Goal: Book appointment/travel/reservation

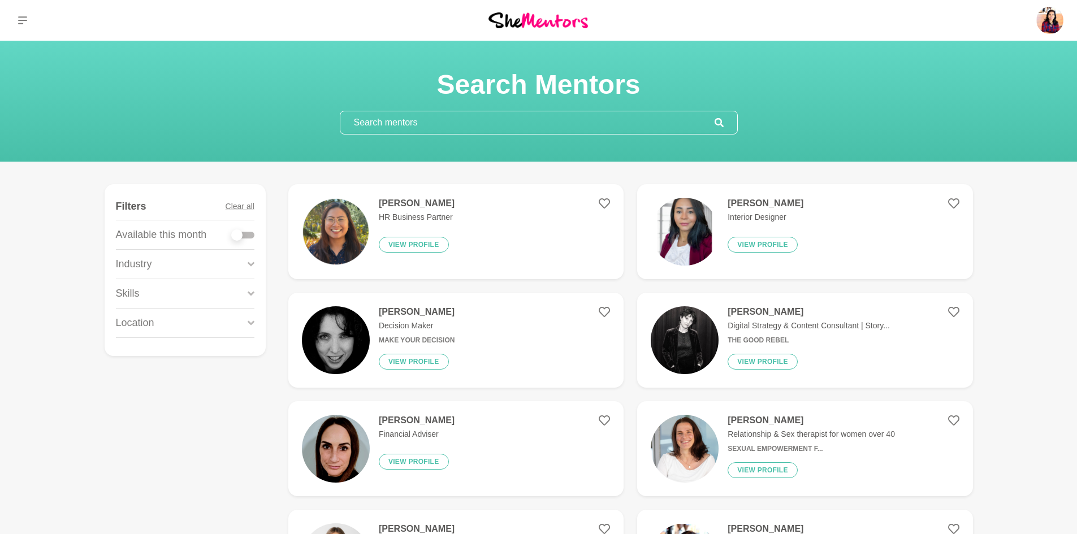
click at [497, 115] on input "text" at bounding box center [527, 122] width 374 height 23
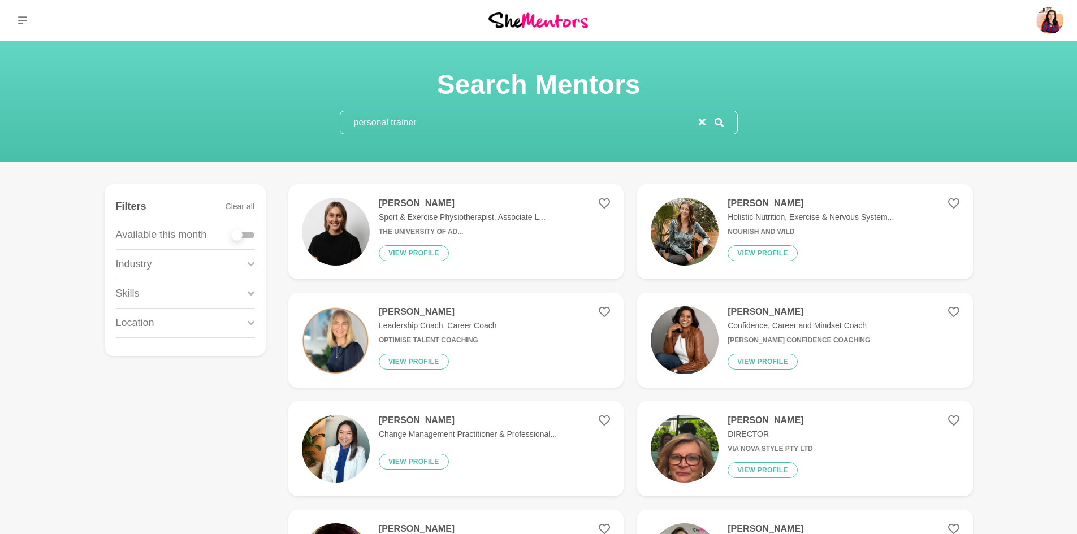
type input "personal trainer"
click at [245, 239] on div at bounding box center [243, 234] width 23 height 15
click at [242, 237] on div at bounding box center [236, 235] width 11 height 11
checkbox input "true"
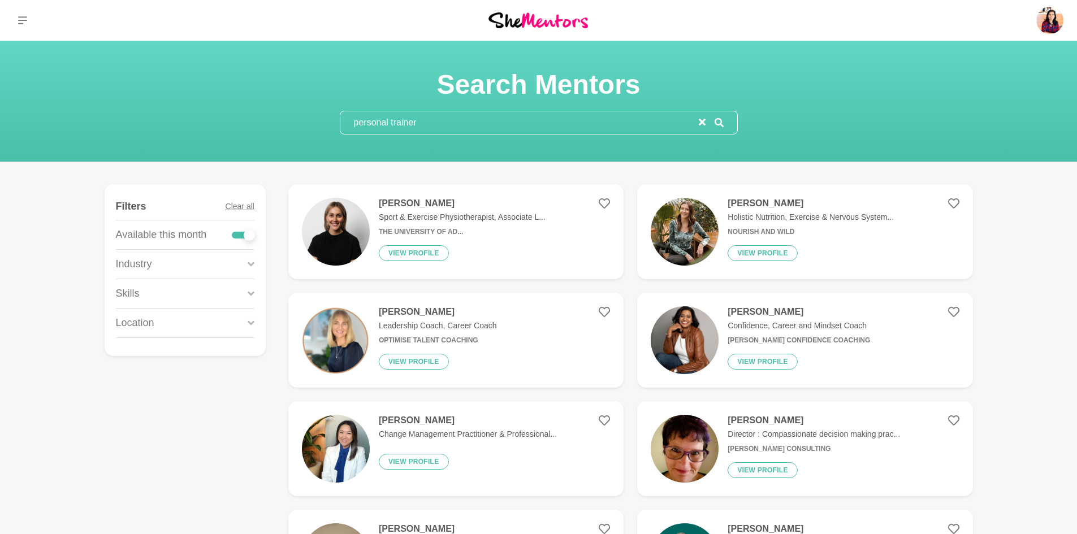
click at [458, 120] on input "personal trainer" at bounding box center [519, 122] width 358 height 23
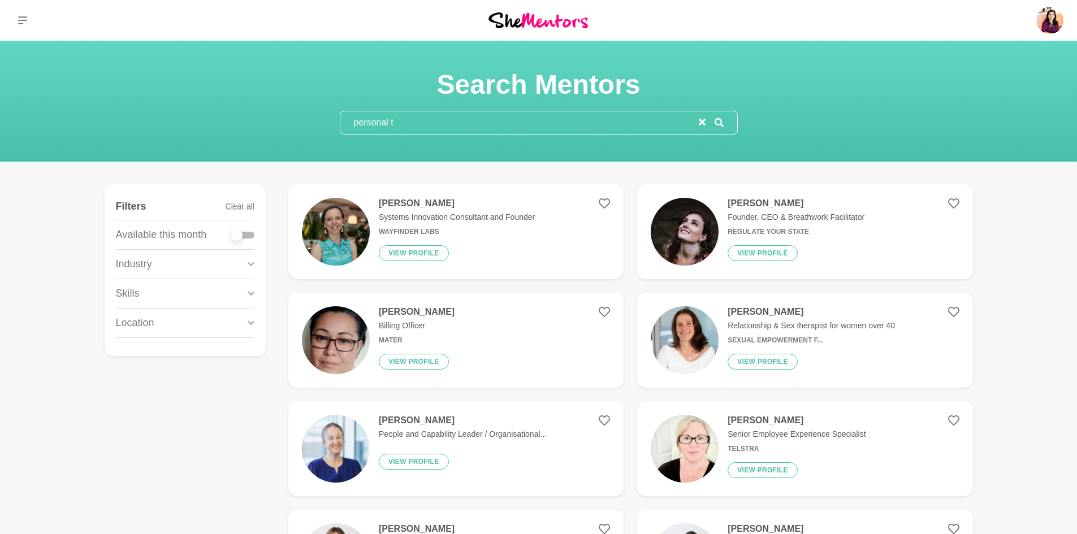
click at [458, 120] on input "personal t" at bounding box center [519, 122] width 358 height 23
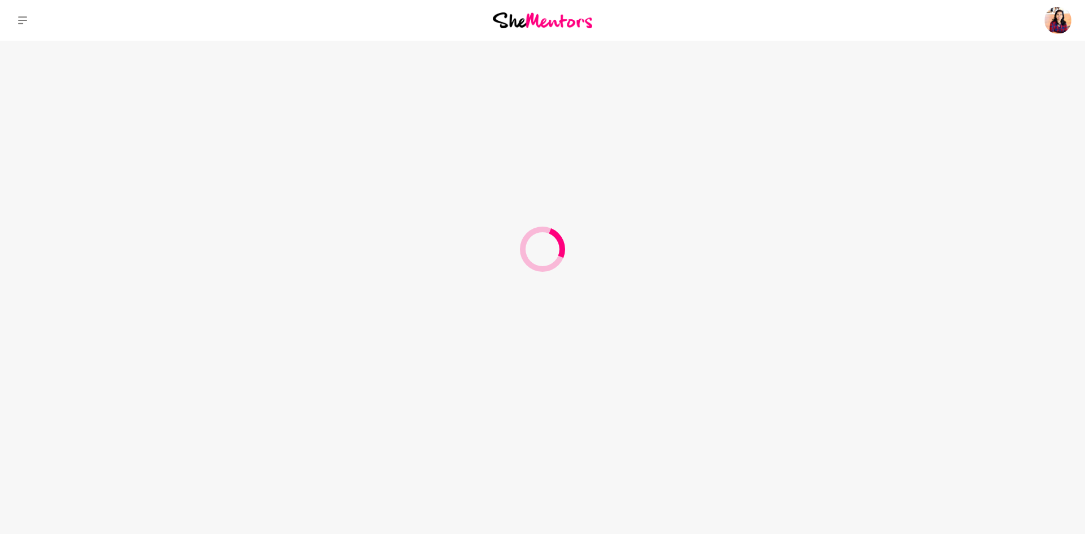
type input "p"
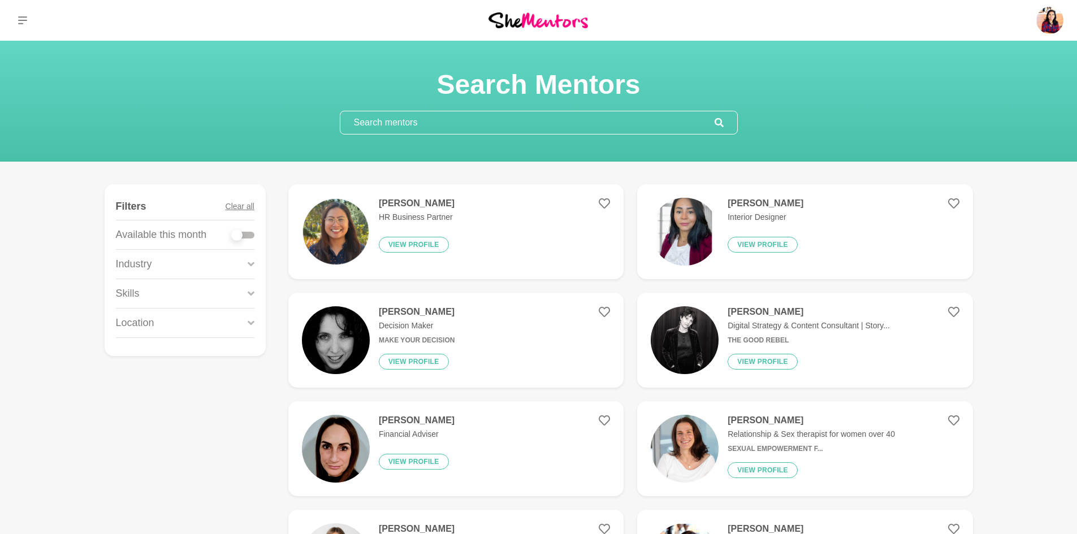
click at [239, 232] on div at bounding box center [236, 235] width 11 height 11
checkbox input "true"
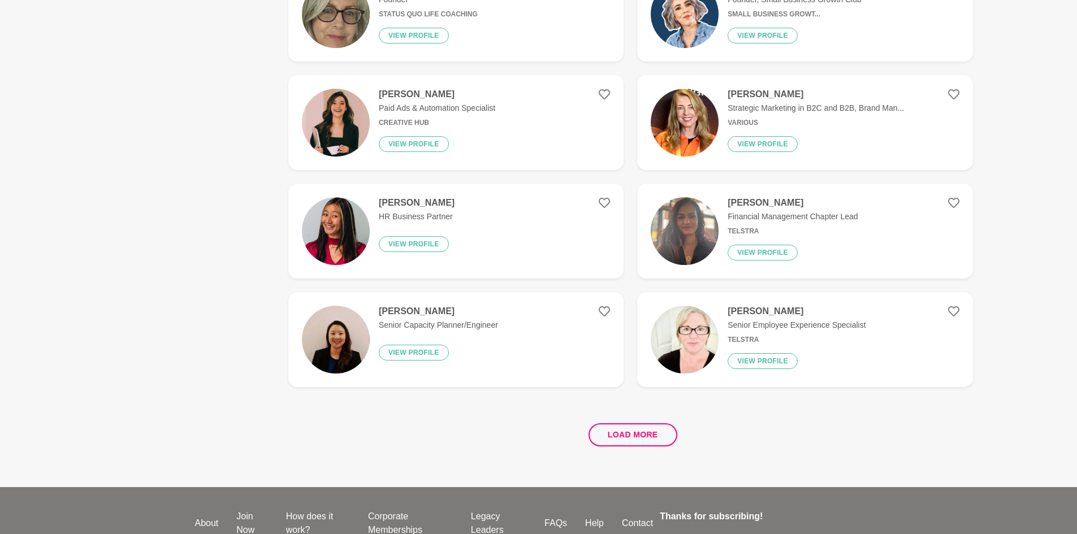
scroll to position [1963, 0]
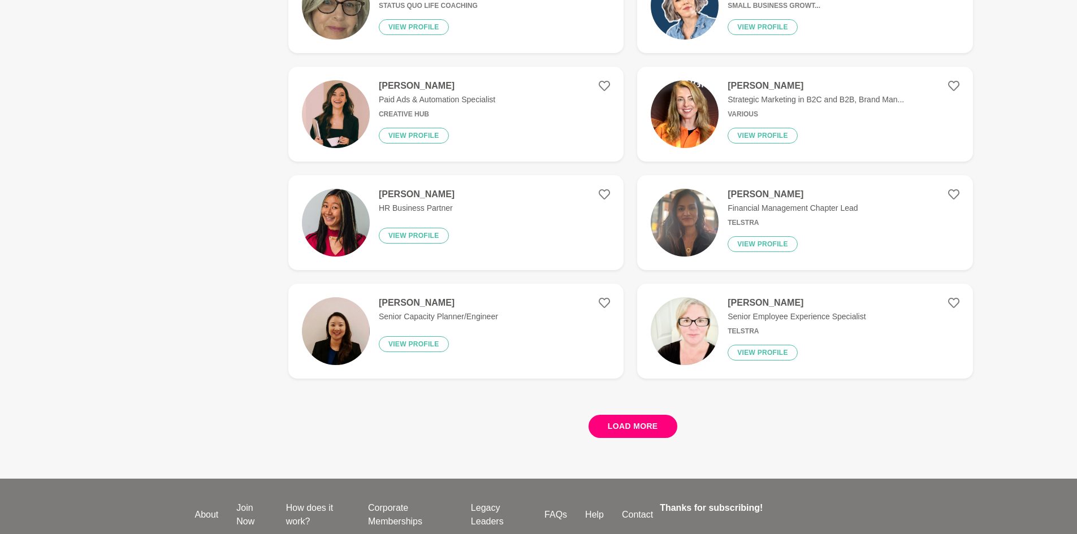
click at [601, 423] on button "Load more" at bounding box center [632, 426] width 89 height 23
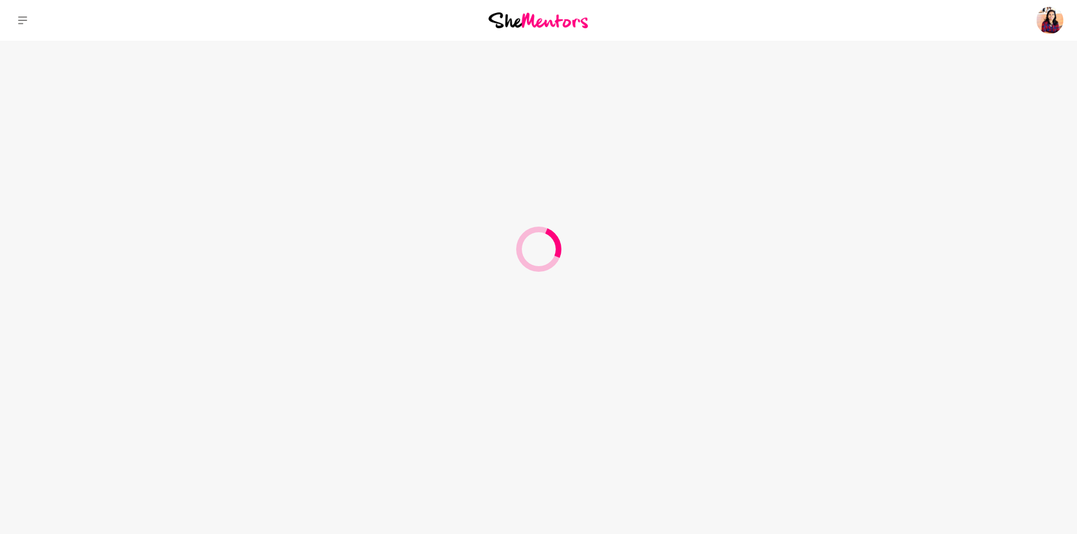
scroll to position [0, 0]
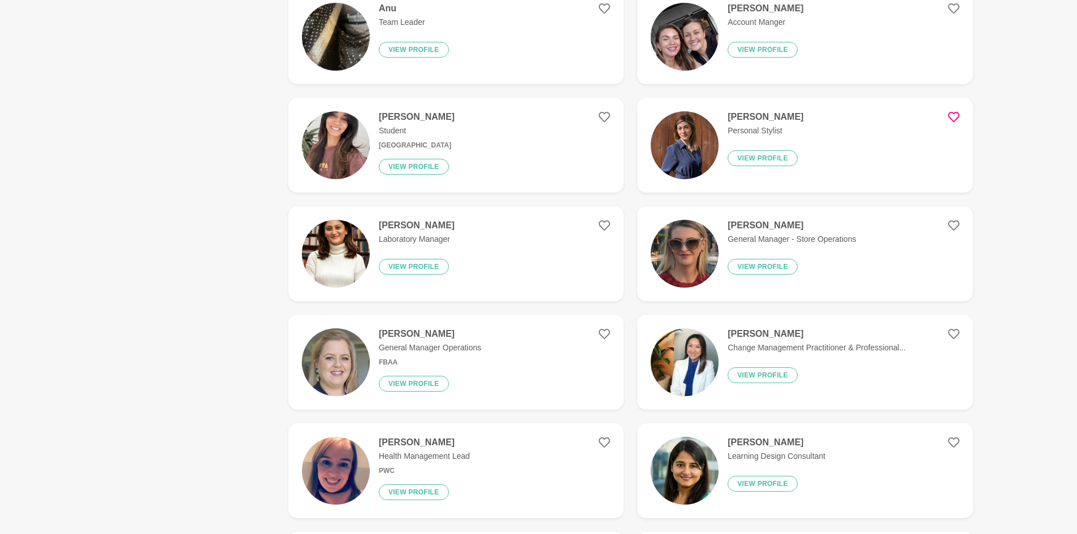
scroll to position [1595, 0]
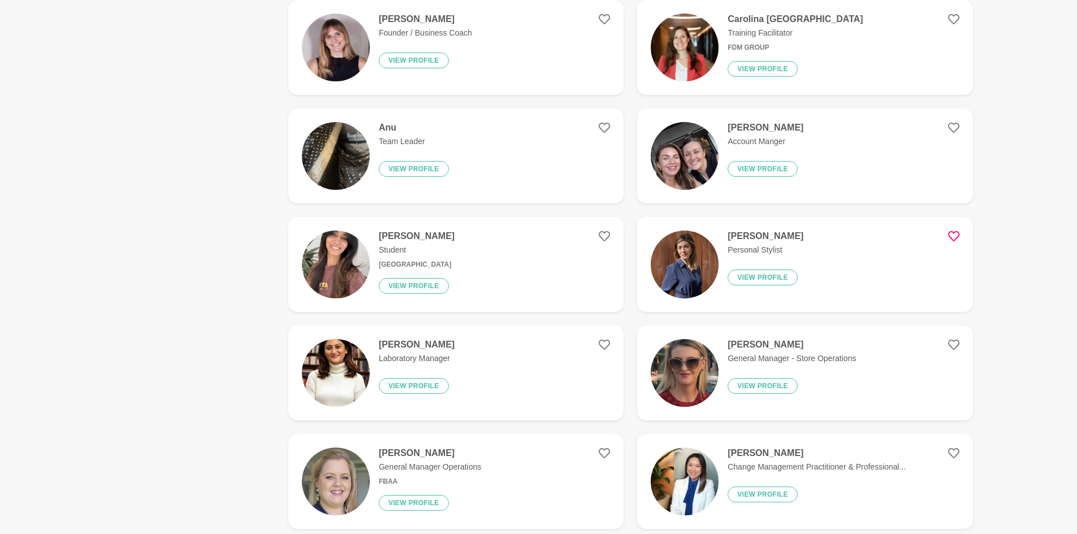
click at [870, 273] on figure "Cintia Hernandez Personal Stylist View profile" at bounding box center [804, 264] width 335 height 95
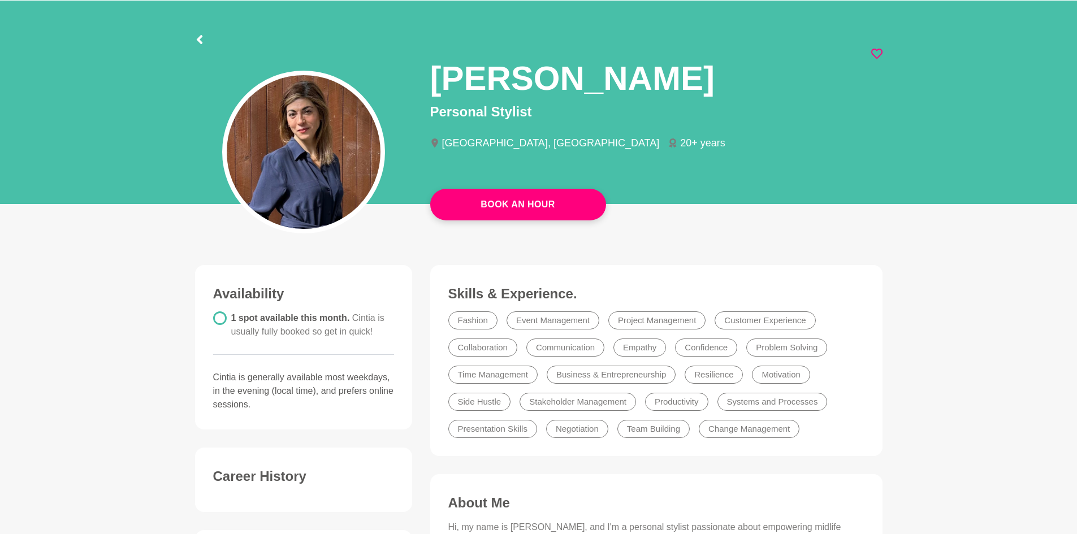
scroll to position [34, 0]
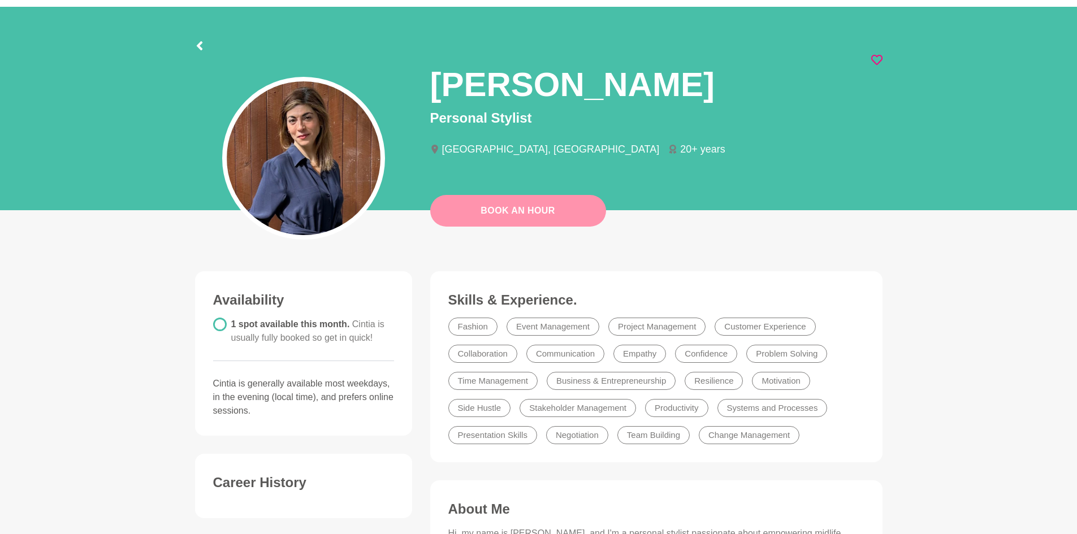
click at [509, 209] on link "Book An Hour" at bounding box center [518, 211] width 176 height 32
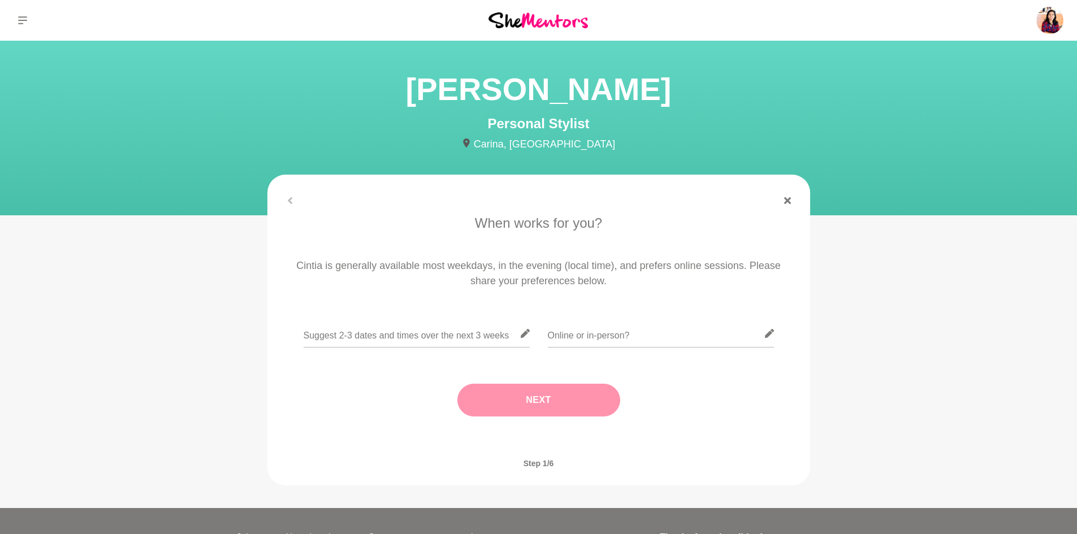
click at [461, 319] on div "When works for you? Cintia is generally available most weekdays, in the evening…" at bounding box center [538, 326] width 525 height 226
click at [452, 331] on input "text" at bounding box center [417, 334] width 226 height 28
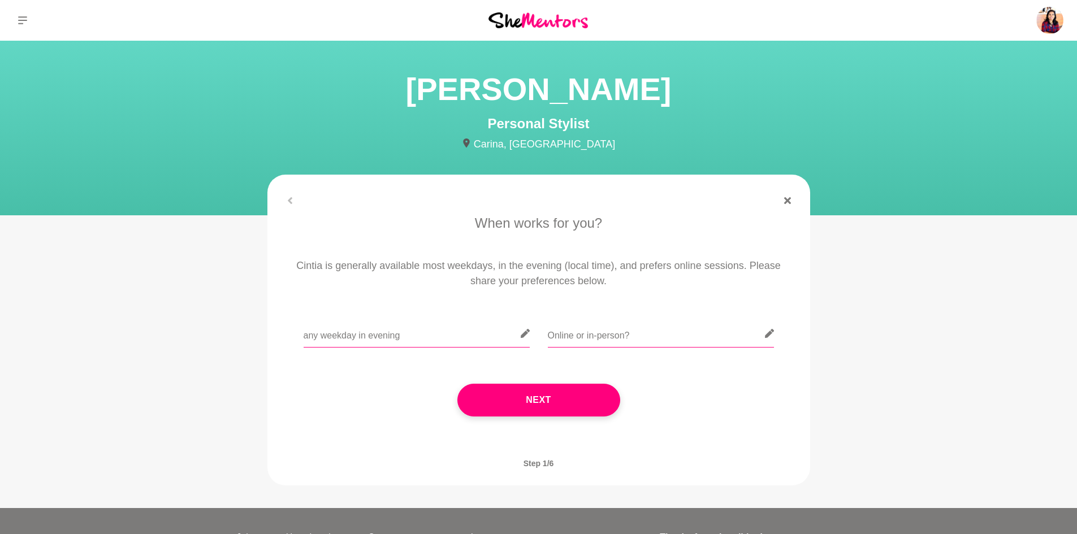
type input "any weekday in evening"
click at [585, 332] on input "text" at bounding box center [661, 334] width 226 height 28
type input "online"
click at [536, 400] on button "Next" at bounding box center [538, 400] width 163 height 33
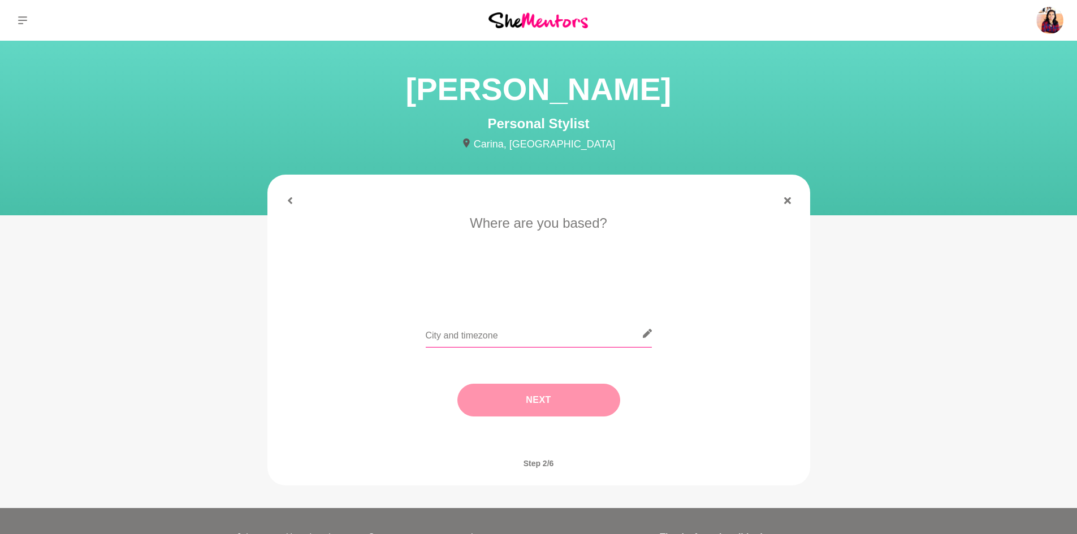
click at [539, 334] on input "text" at bounding box center [539, 334] width 226 height 28
type input "[GEOGRAPHIC_DATA]"
click at [529, 399] on button "Next" at bounding box center [538, 400] width 163 height 33
click at [579, 279] on li "I need tips" at bounding box center [584, 286] width 58 height 18
click at [566, 398] on button "Next" at bounding box center [538, 400] width 163 height 33
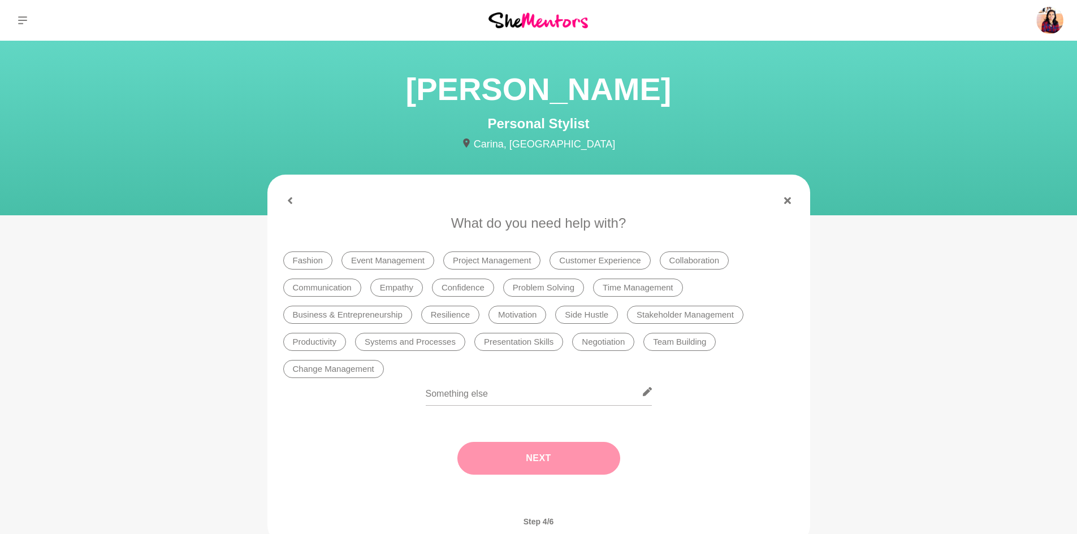
click at [311, 258] on li "Fashion" at bounding box center [307, 261] width 49 height 18
click at [531, 459] on button "Next" at bounding box center [538, 458] width 163 height 33
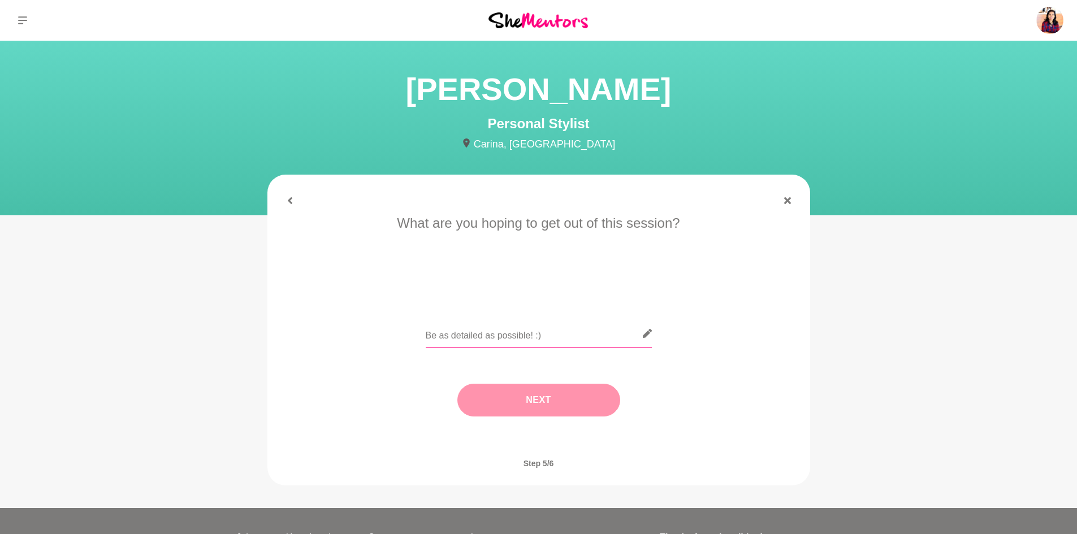
click at [571, 335] on input "text" at bounding box center [539, 334] width 226 height 28
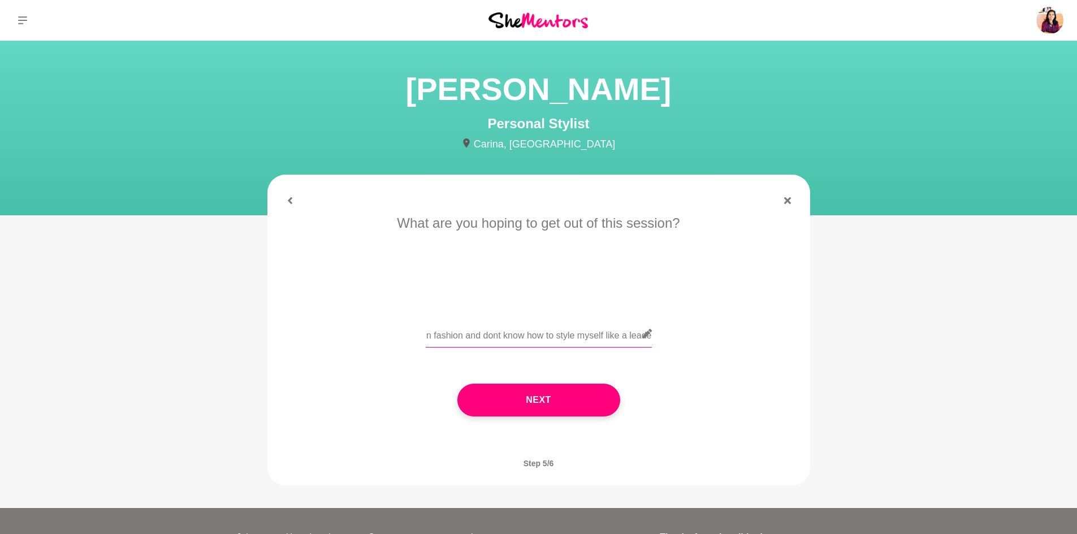
scroll to position [0, 820]
type input "i spend most of my time online so my team keeps seeing my top half in the calls…"
click at [552, 394] on button "Next" at bounding box center [538, 400] width 163 height 33
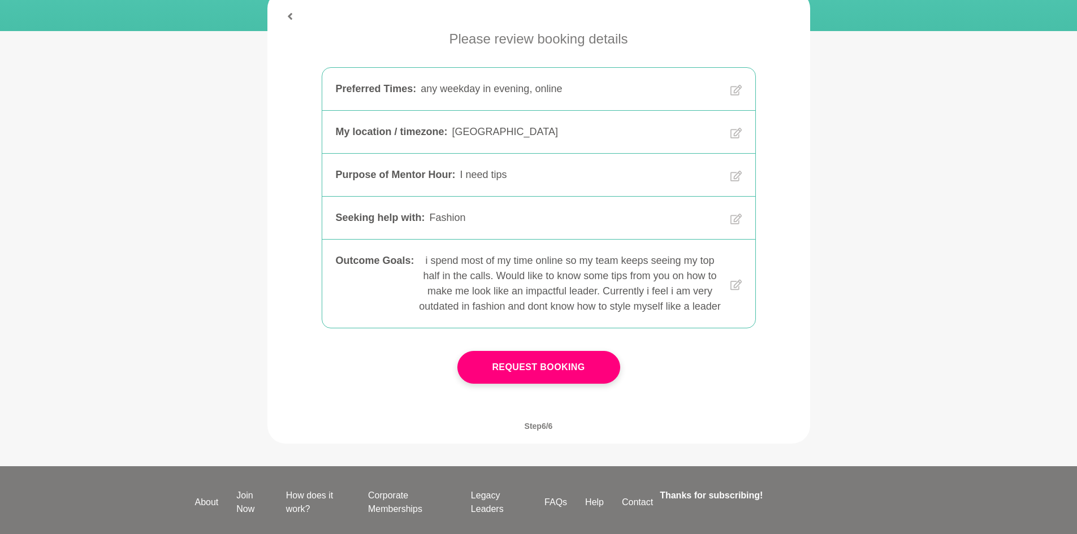
scroll to position [189, 0]
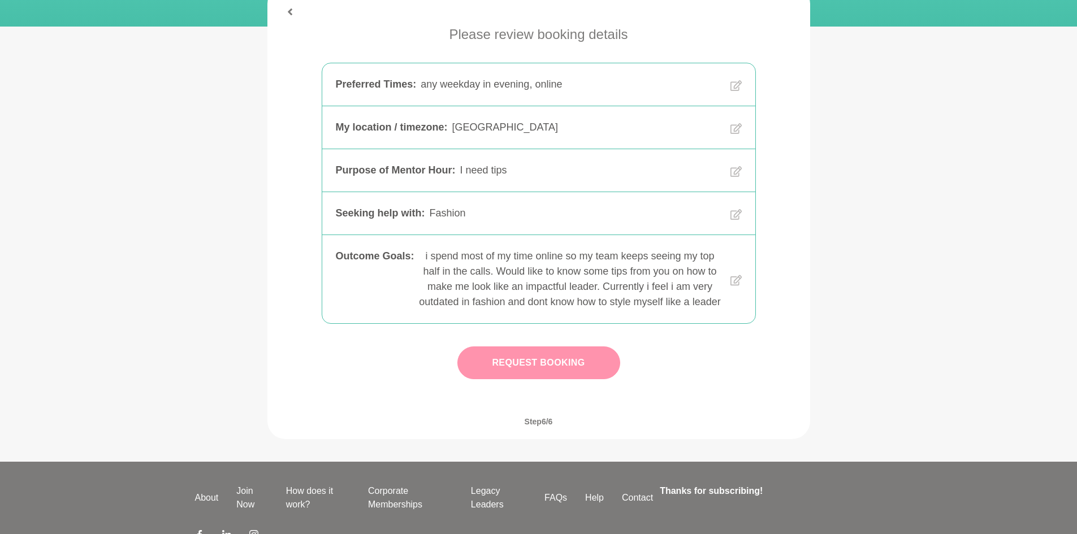
click at [551, 371] on button "Request Booking" at bounding box center [538, 363] width 163 height 33
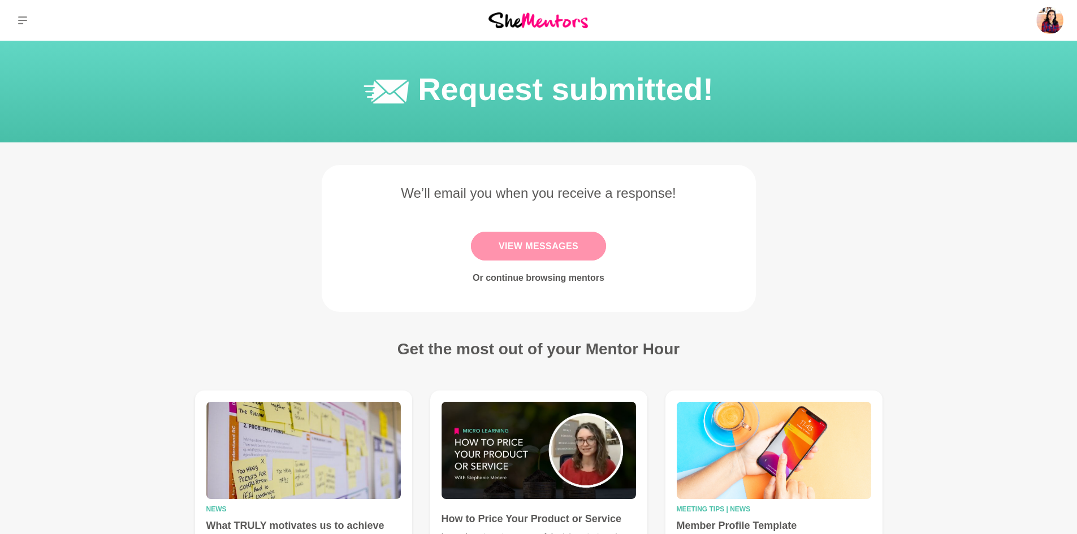
click at [547, 245] on link "View Messages" at bounding box center [538, 246] width 135 height 29
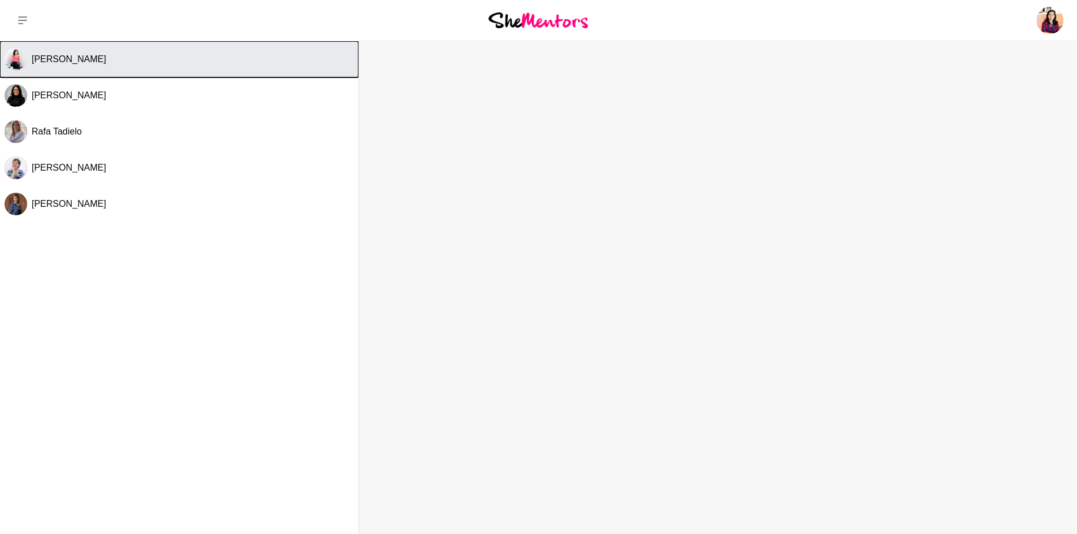
click at [67, 62] on span "[PERSON_NAME]" at bounding box center [69, 59] width 75 height 10
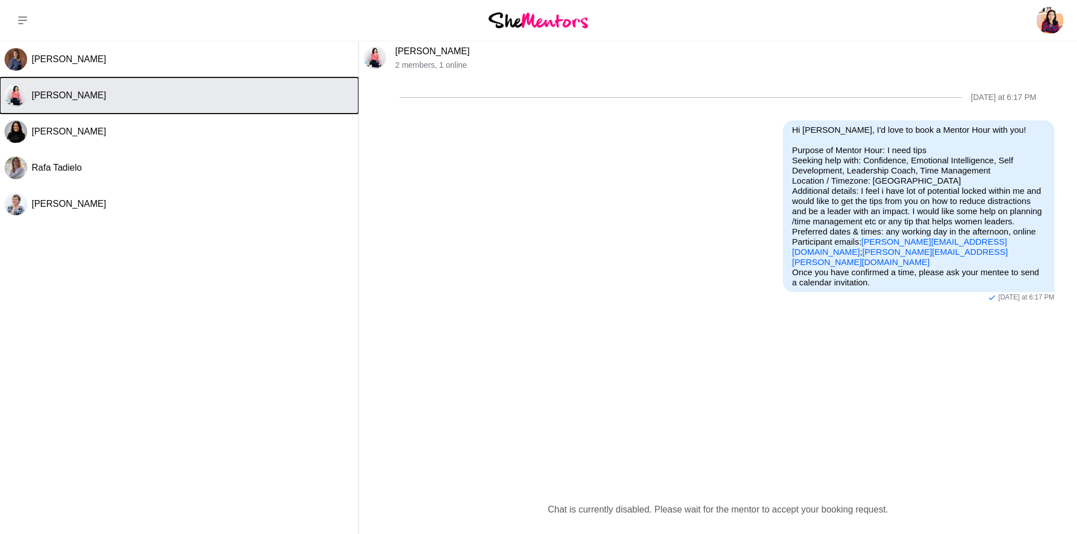
click at [68, 109] on button "[PERSON_NAME]" at bounding box center [179, 95] width 358 height 36
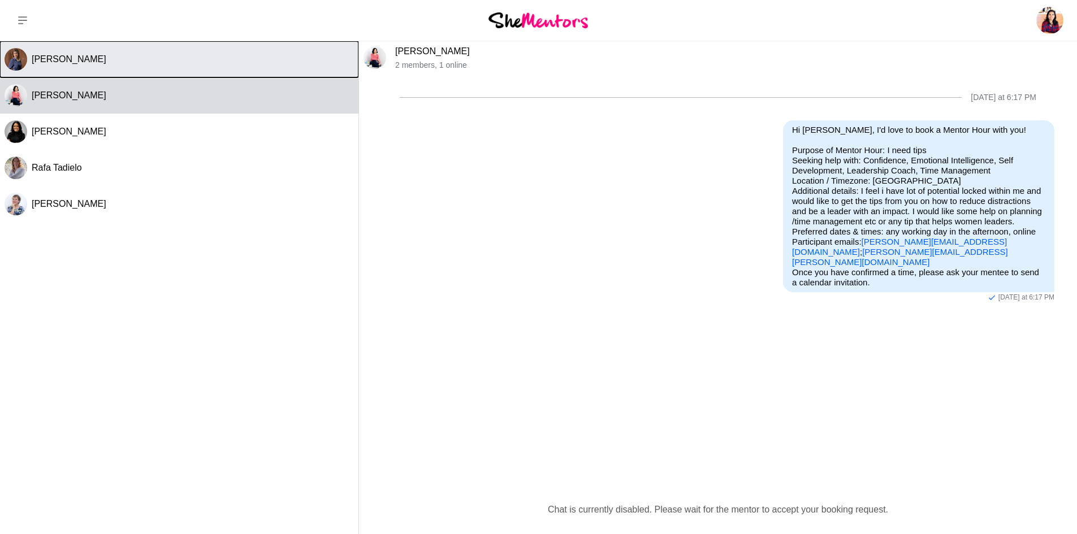
click at [87, 64] on span "Cintia Hernandez" at bounding box center [69, 59] width 75 height 10
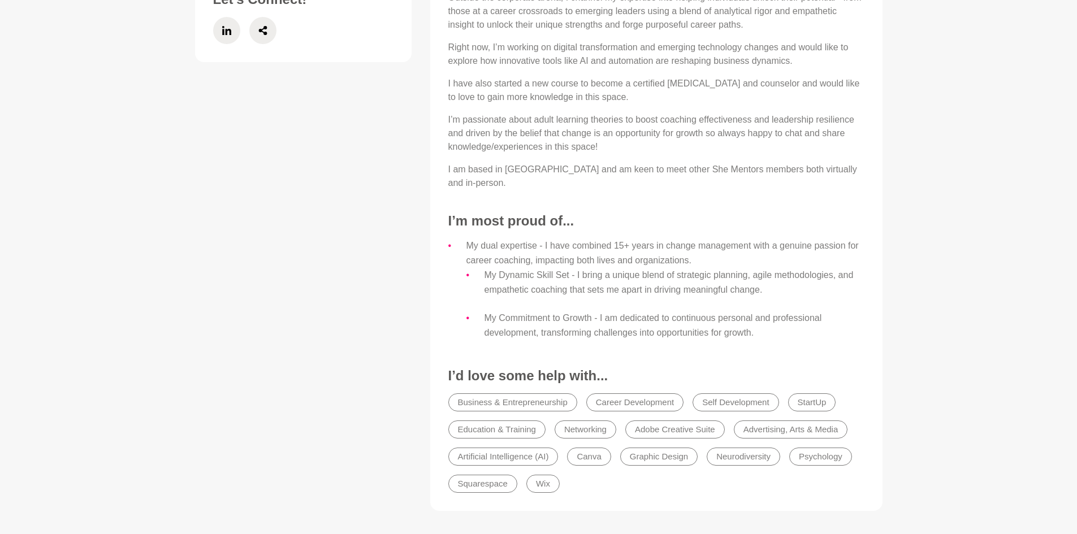
scroll to position [623, 0]
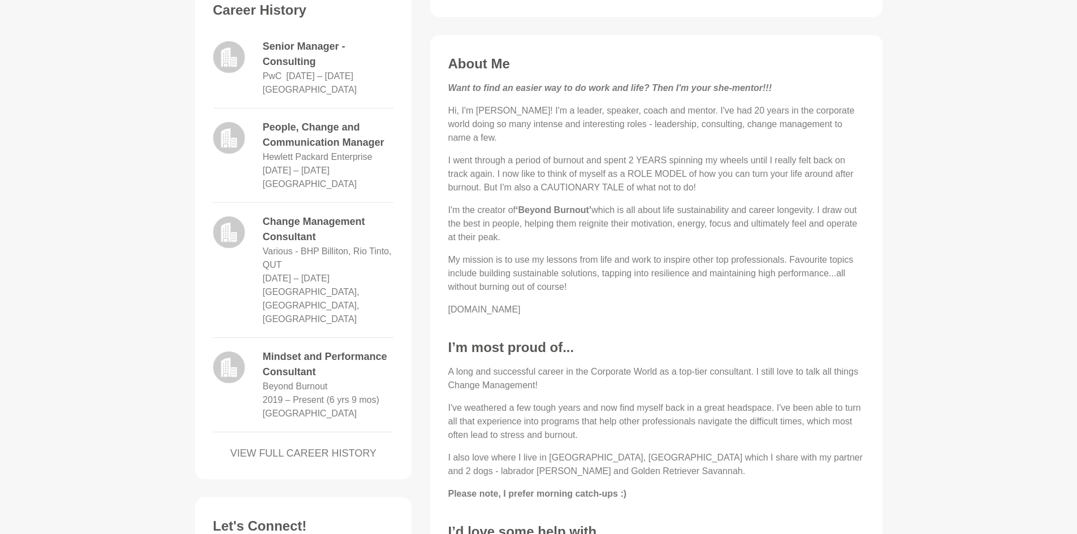
scroll to position [475, 0]
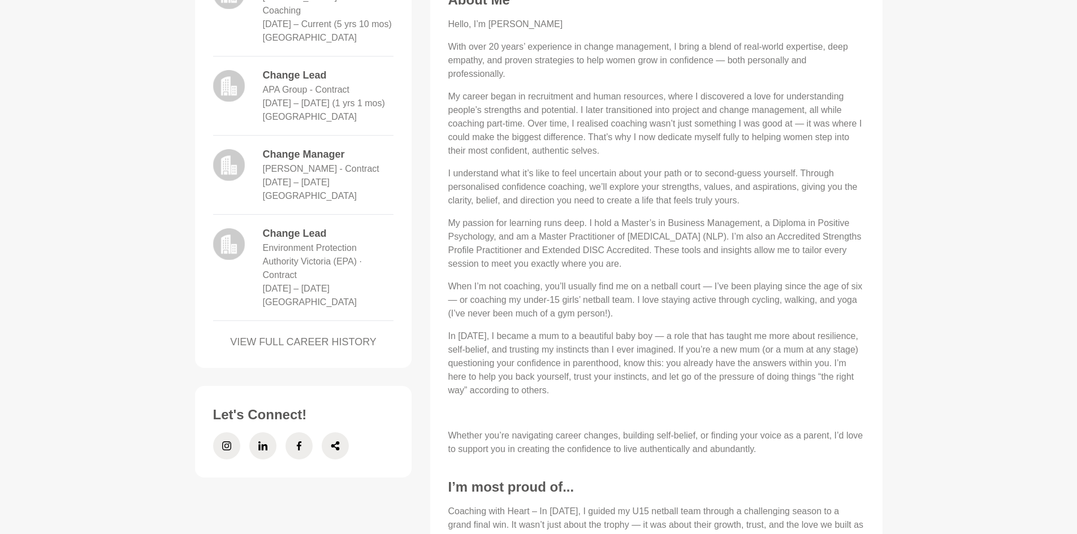
scroll to position [611, 0]
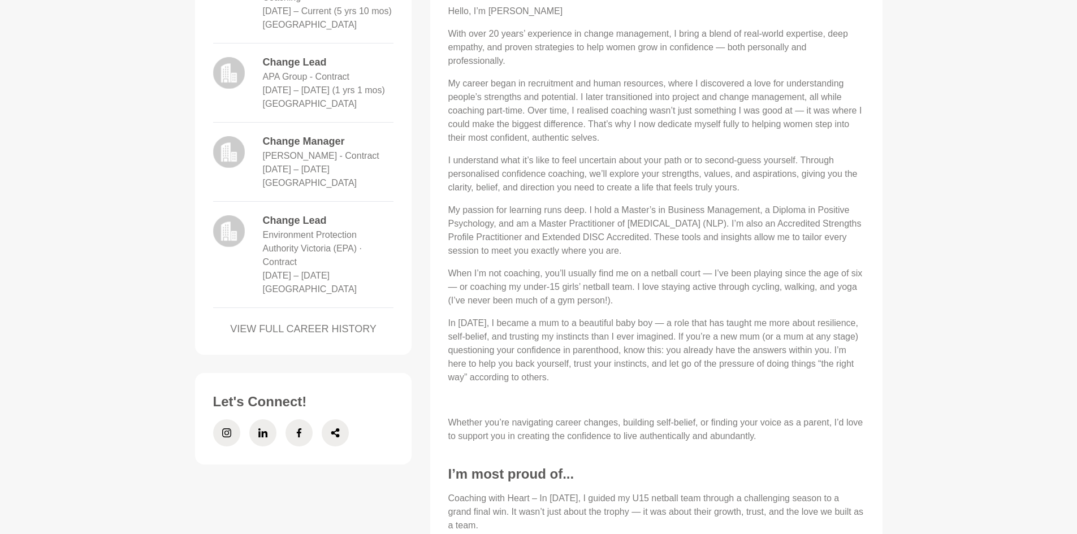
drag, startPoint x: 629, startPoint y: 215, endPoint x: 752, endPoint y: 249, distance: 127.1
click at [752, 249] on p "My passion for learning runs deep. I hold a Master’s in Business Management, a …" at bounding box center [656, 231] width 416 height 54
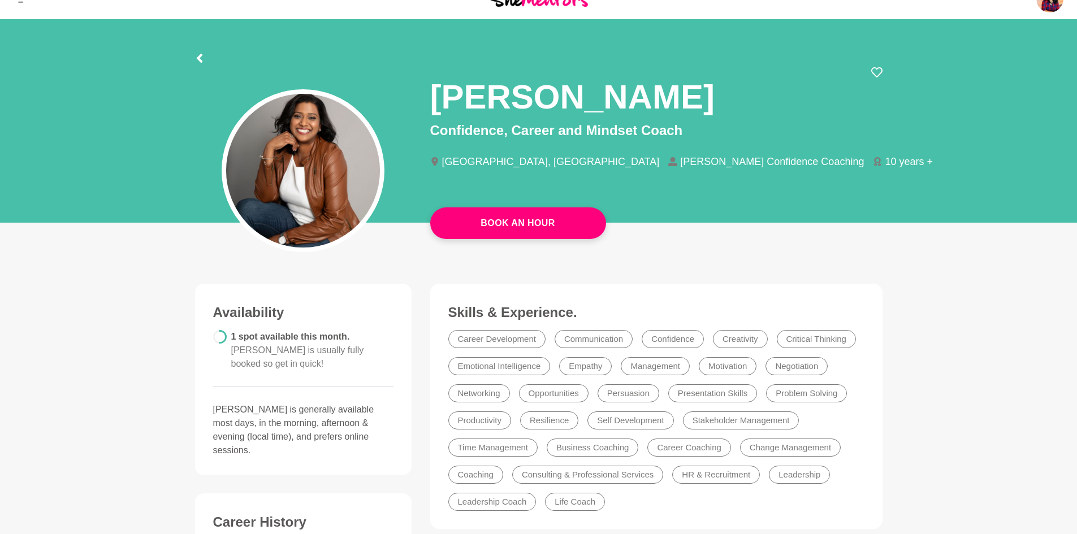
scroll to position [0, 0]
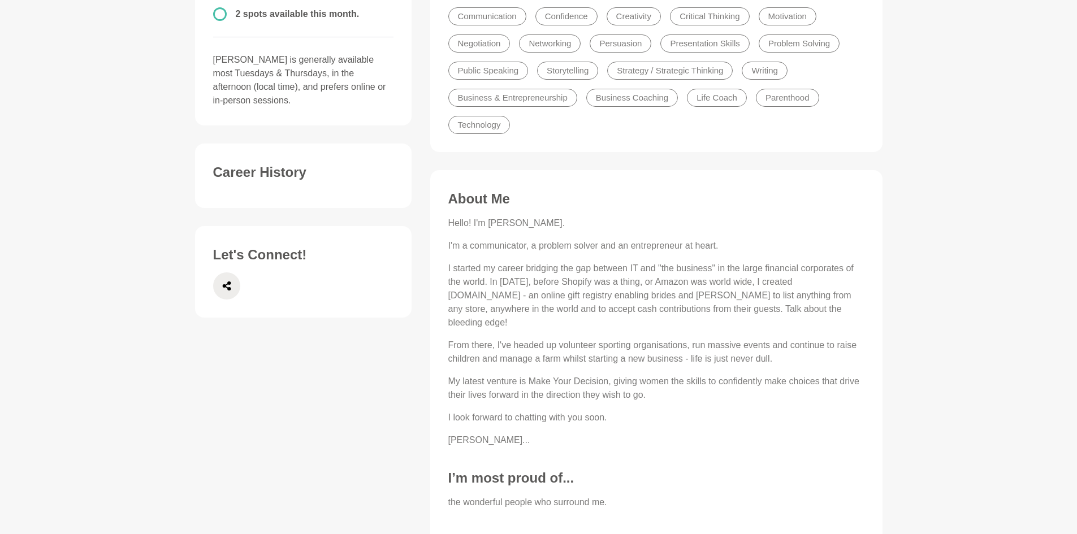
scroll to position [390, 0]
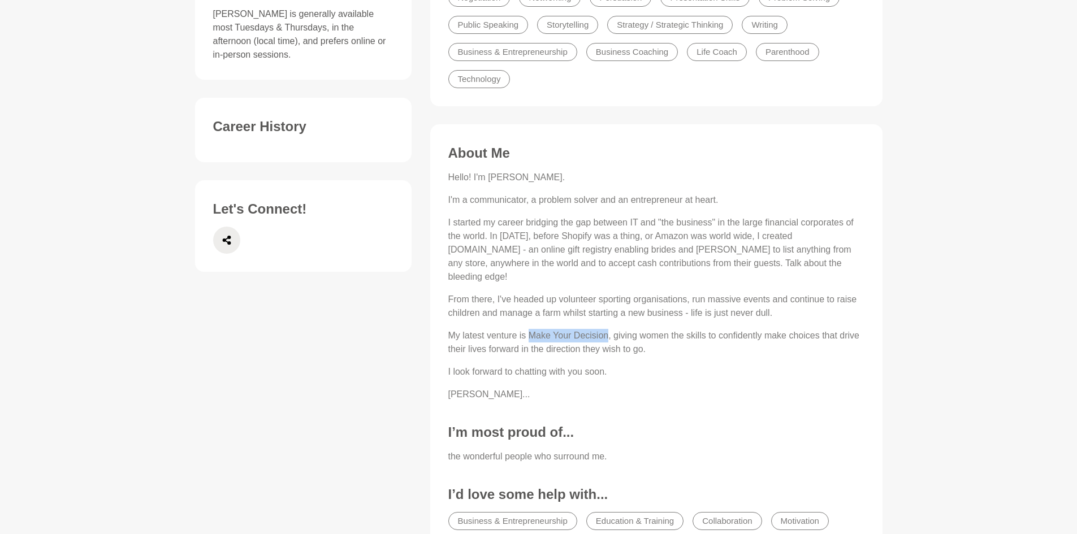
drag, startPoint x: 531, startPoint y: 321, endPoint x: 607, endPoint y: 321, distance: 75.8
click at [607, 329] on p "My latest venture is Make Your Decision, giving women the skills to confidently…" at bounding box center [656, 342] width 416 height 27
copy p "Make Your Decision"
drag, startPoint x: 1084, startPoint y: 299, endPoint x: 1005, endPoint y: 348, distance: 93.2
click at [1005, 348] on main "Book An Hour Donna English Decision Maker Geelong, Australia Make Your Decision…" at bounding box center [538, 155] width 1077 height 1009
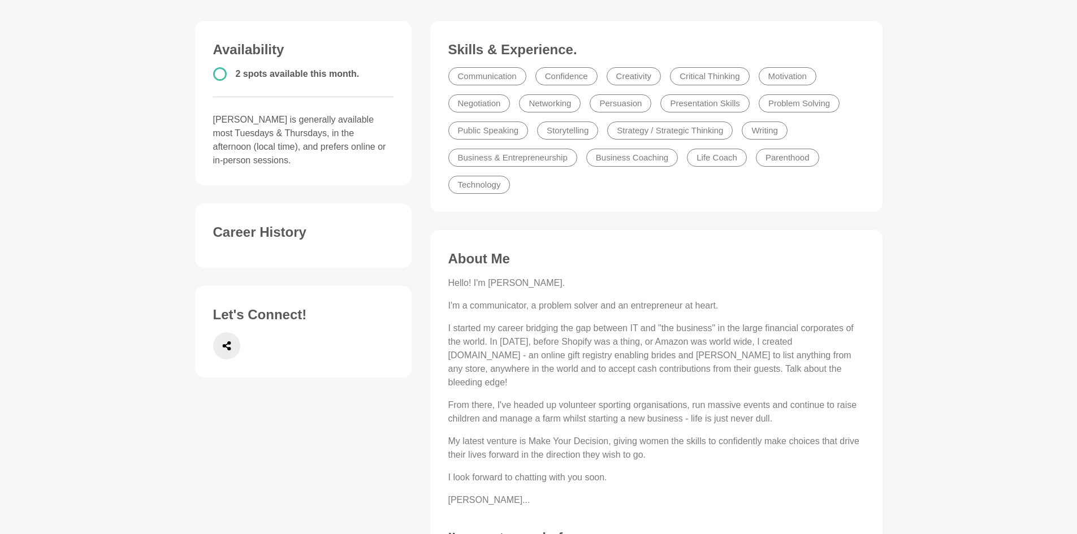
scroll to position [0, 0]
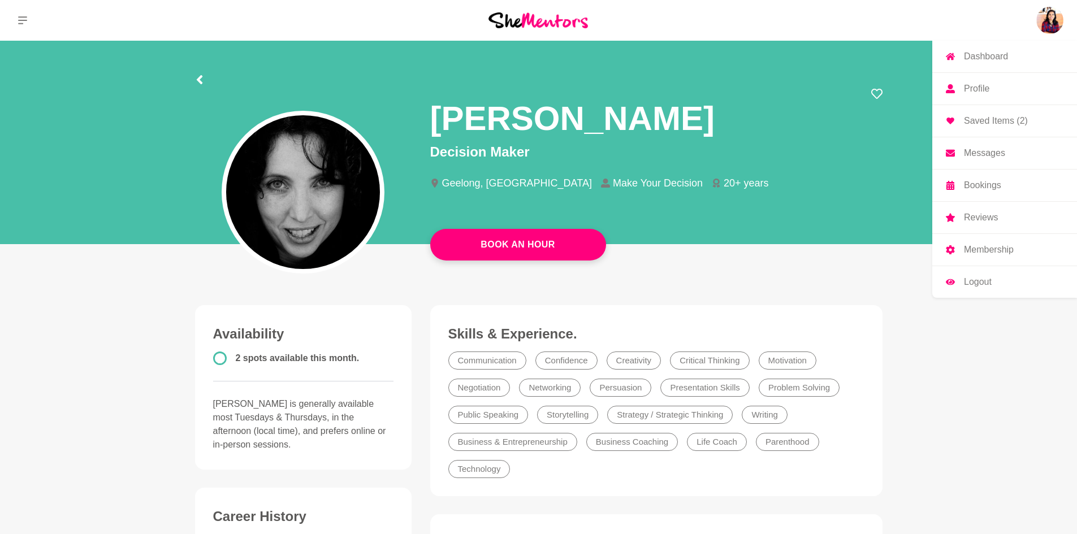
click at [987, 183] on p "Bookings" at bounding box center [982, 185] width 37 height 9
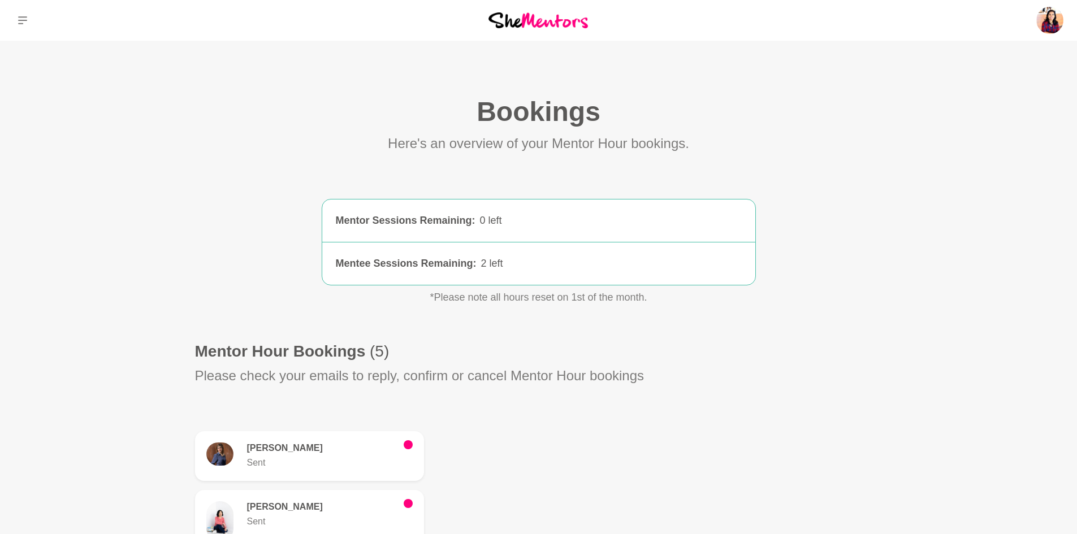
click at [889, 325] on section "Bookings (0) Here's an overview of your Mentor Hour bookings. Mentor Sessions R…" at bounding box center [539, 417] width 724 height 644
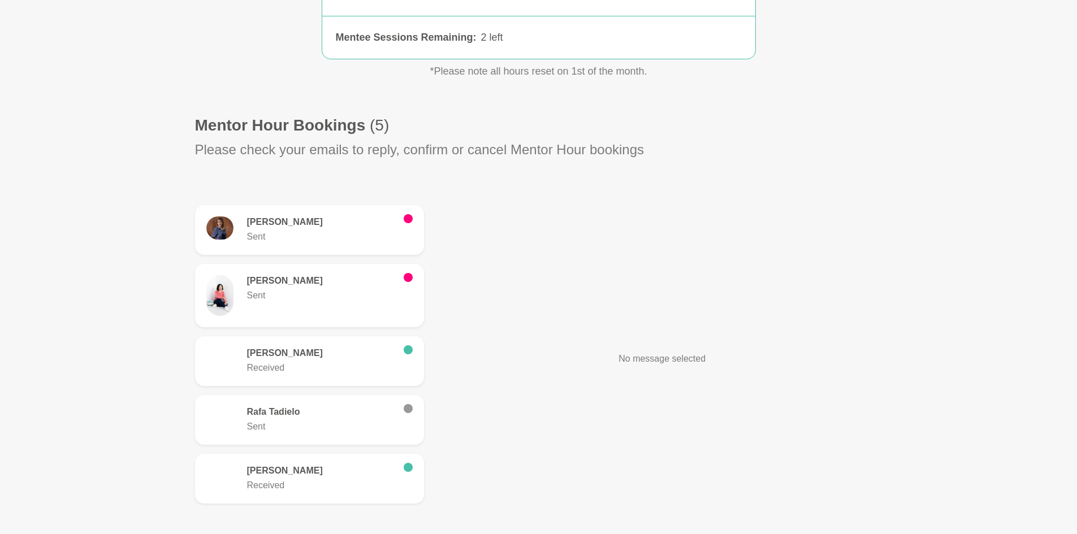
scroll to position [249, 0]
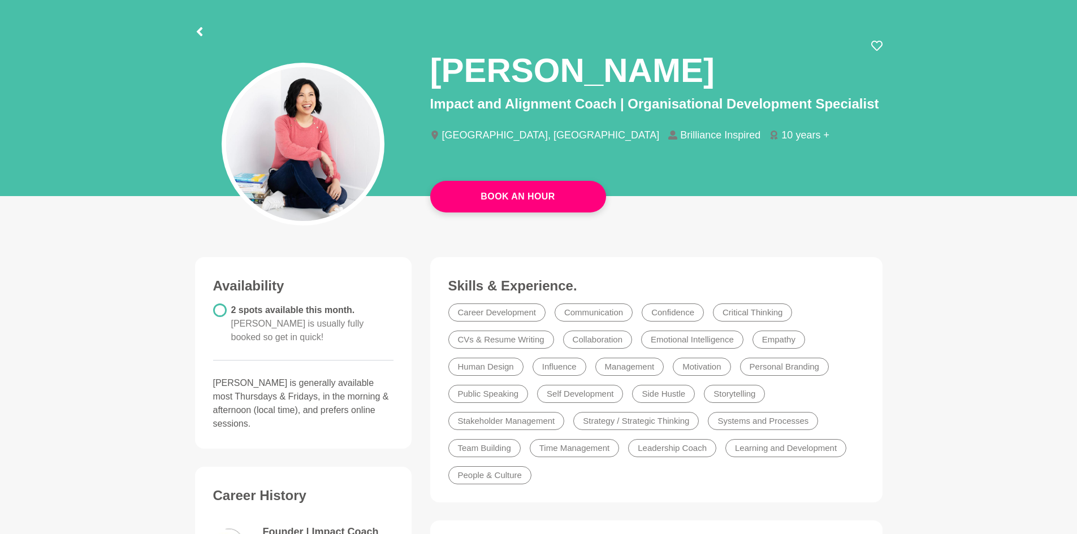
scroll to position [46, 0]
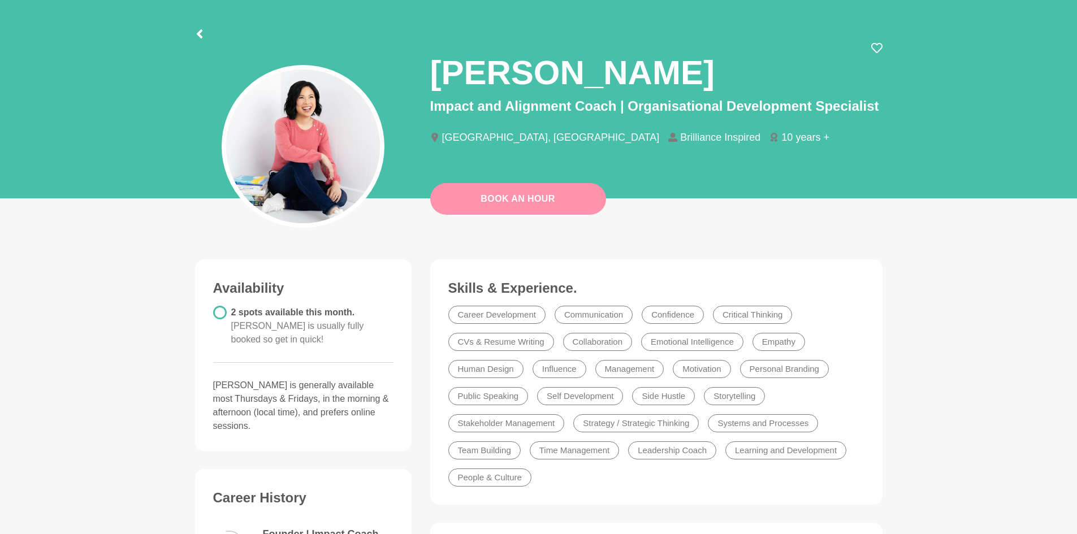
click at [553, 198] on link "Book An Hour" at bounding box center [518, 199] width 176 height 32
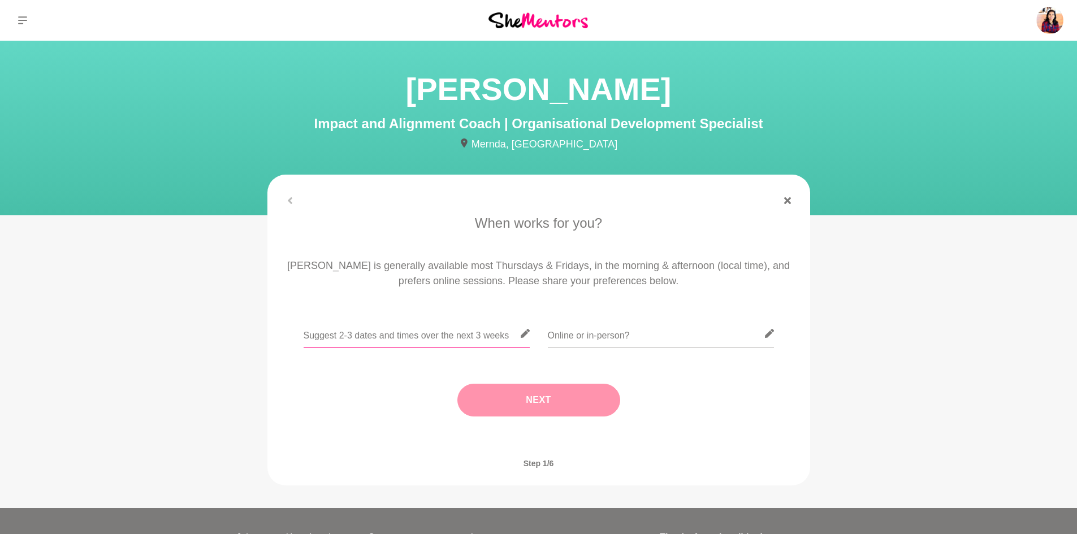
click at [447, 336] on input "text" at bounding box center [417, 334] width 226 height 28
type input "any working day in the afternoon"
click at [592, 340] on input "text" at bounding box center [661, 334] width 226 height 28
type input "online"
click at [525, 408] on button "Next" at bounding box center [538, 400] width 163 height 33
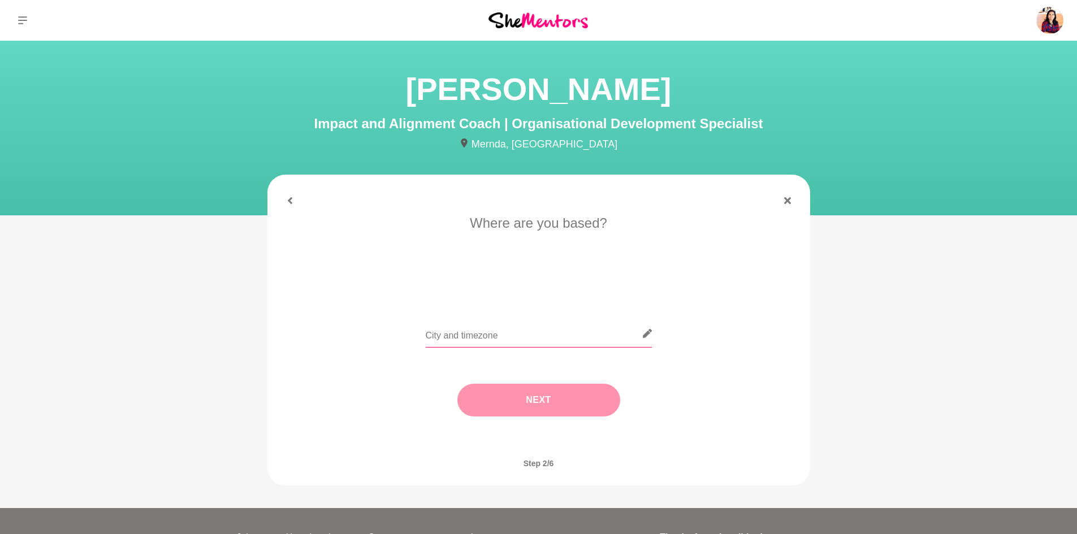
click at [517, 345] on input "text" at bounding box center [539, 334] width 226 height 28
type input "[GEOGRAPHIC_DATA]"
click at [531, 396] on button "Next" at bounding box center [538, 400] width 163 height 33
click at [564, 288] on li "I need tips" at bounding box center [584, 286] width 58 height 18
click at [562, 395] on button "Next" at bounding box center [538, 400] width 163 height 33
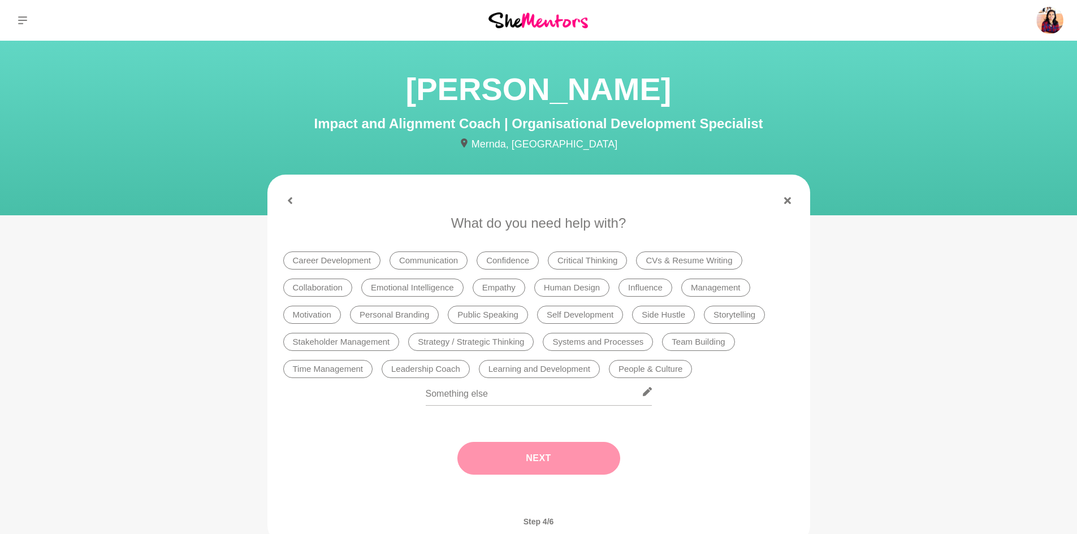
click at [509, 260] on li "Confidence" at bounding box center [508, 261] width 62 height 18
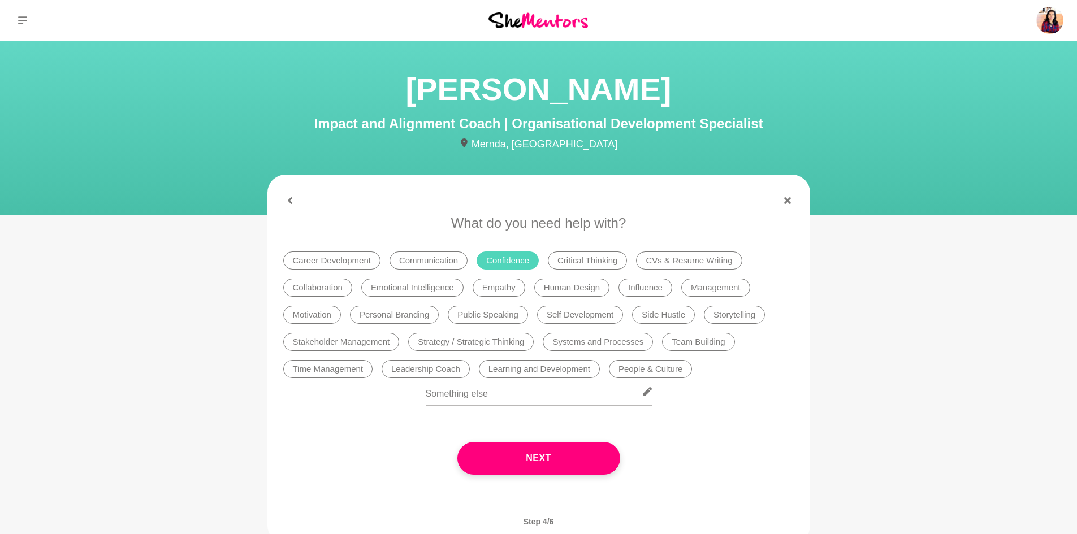
click at [404, 293] on li "Emotional Intelligence" at bounding box center [412, 288] width 102 height 18
click at [581, 317] on li "Self Development" at bounding box center [580, 315] width 86 height 18
click at [447, 369] on li "Leadership Coach" at bounding box center [426, 369] width 88 height 18
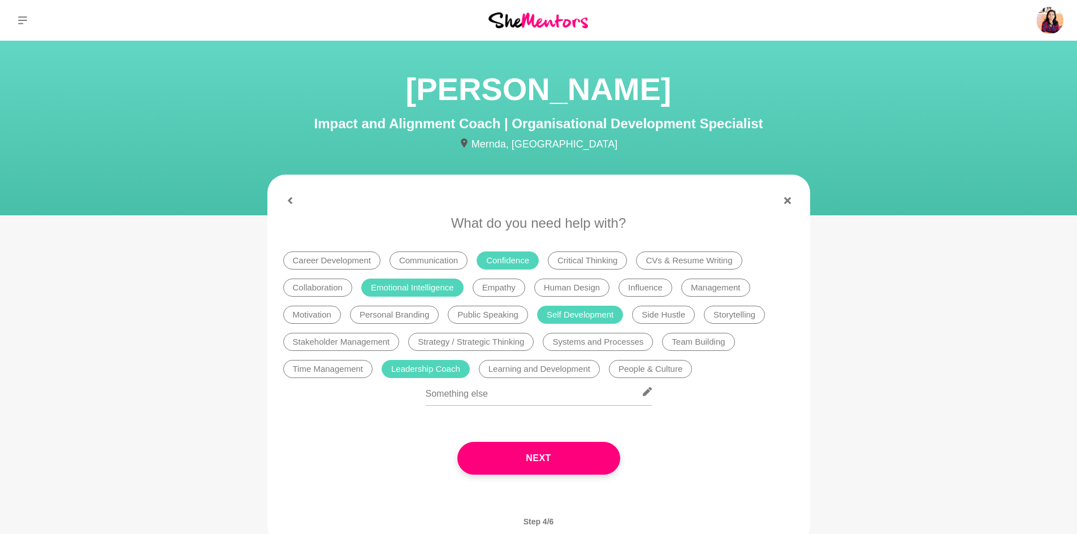
click at [328, 374] on li "Time Management" at bounding box center [328, 369] width 90 height 18
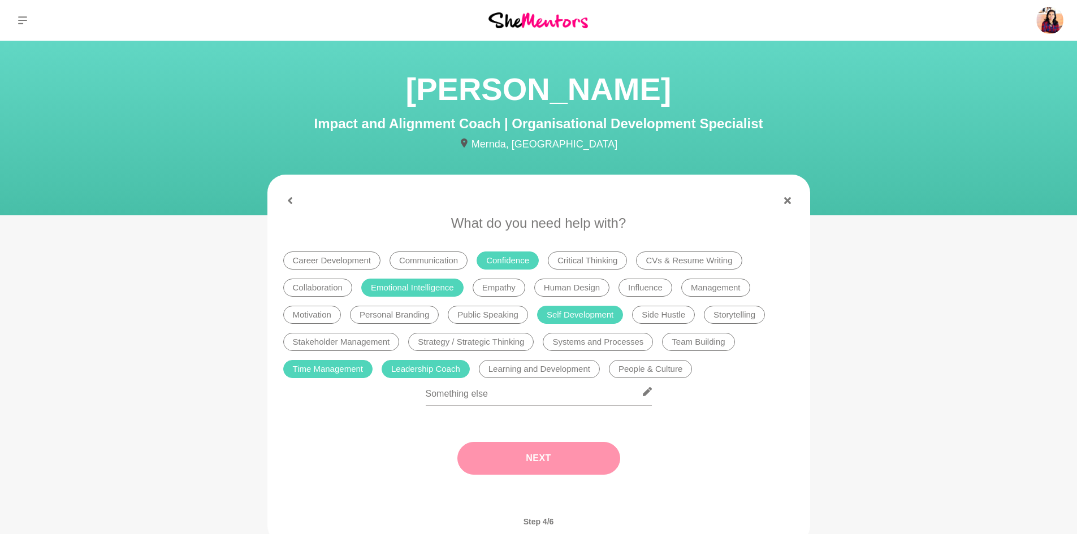
click at [523, 457] on button "Next" at bounding box center [538, 458] width 163 height 33
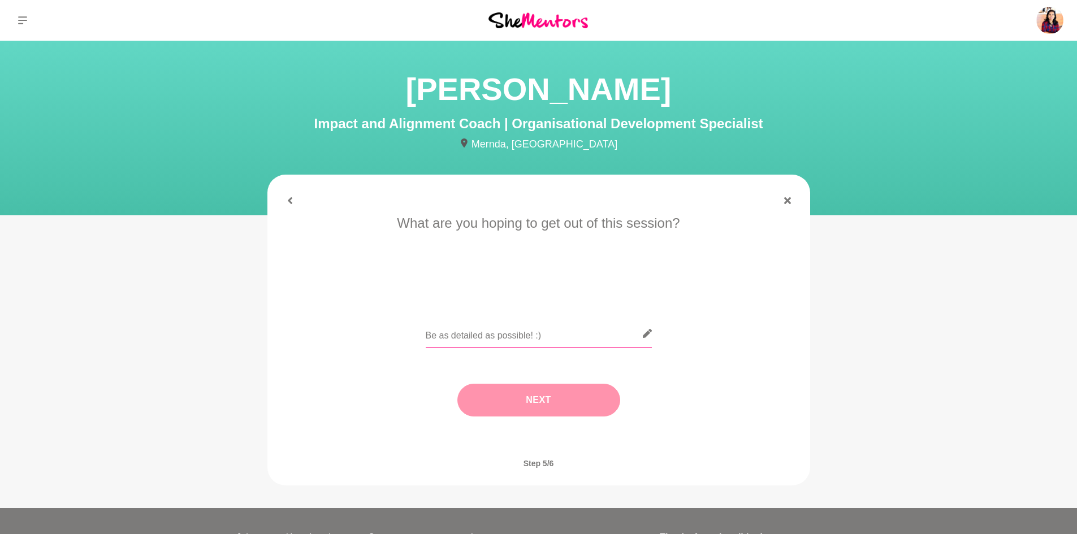
click at [555, 328] on input "text" at bounding box center [539, 334] width 226 height 28
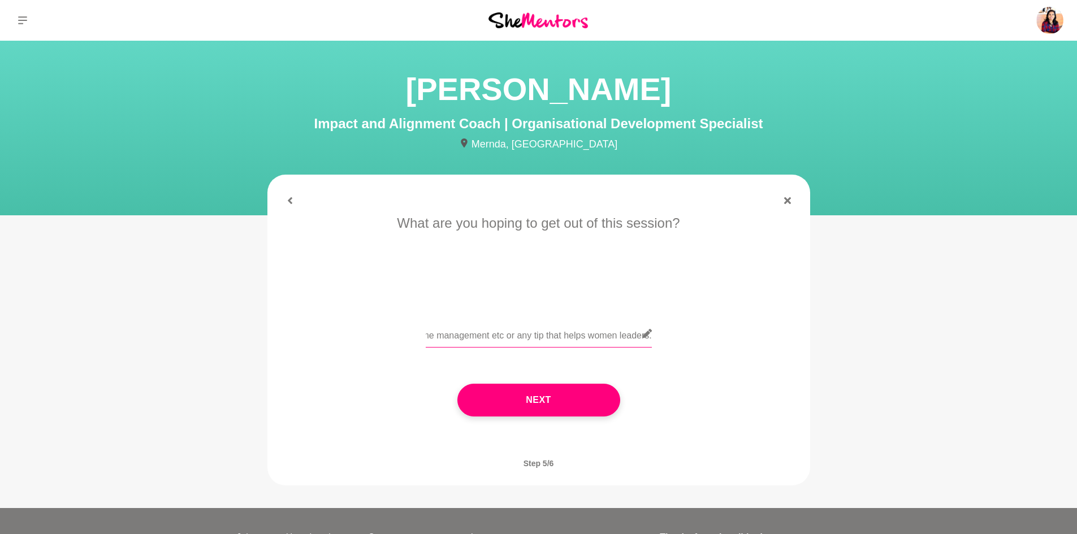
scroll to position [0, 734]
type input "I feel i have lot of potential locked within me and would like to get the tips …"
click at [539, 398] on button "Next" at bounding box center [538, 400] width 163 height 33
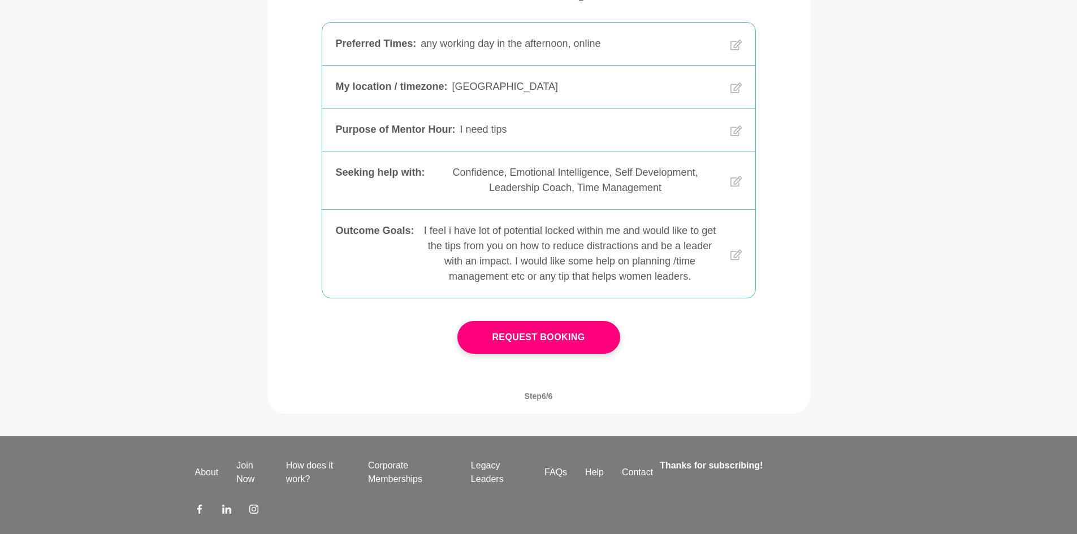
scroll to position [243, 0]
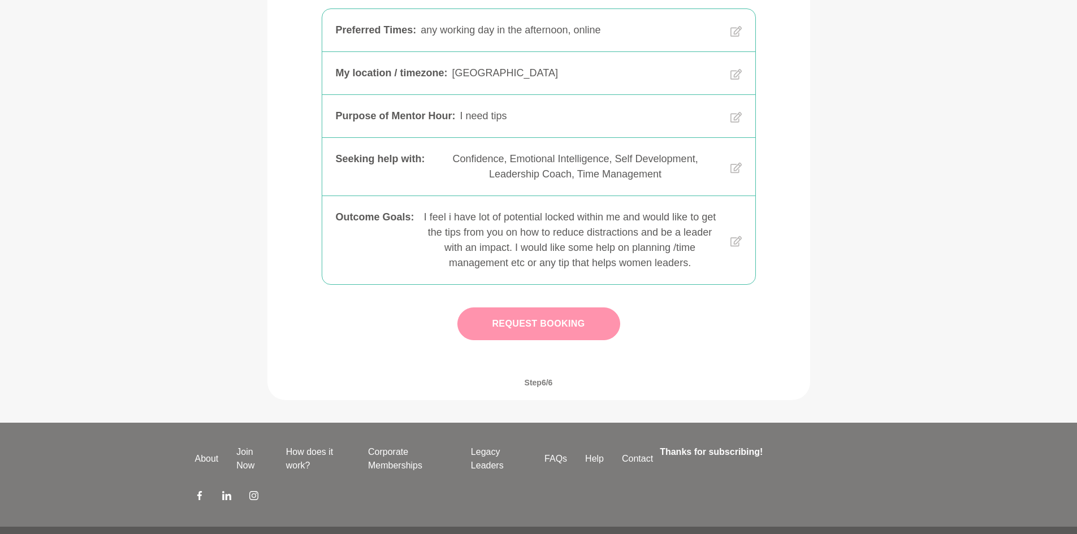
click at [570, 321] on button "Request Booking" at bounding box center [538, 324] width 163 height 33
